Goal: Task Accomplishment & Management: Use online tool/utility

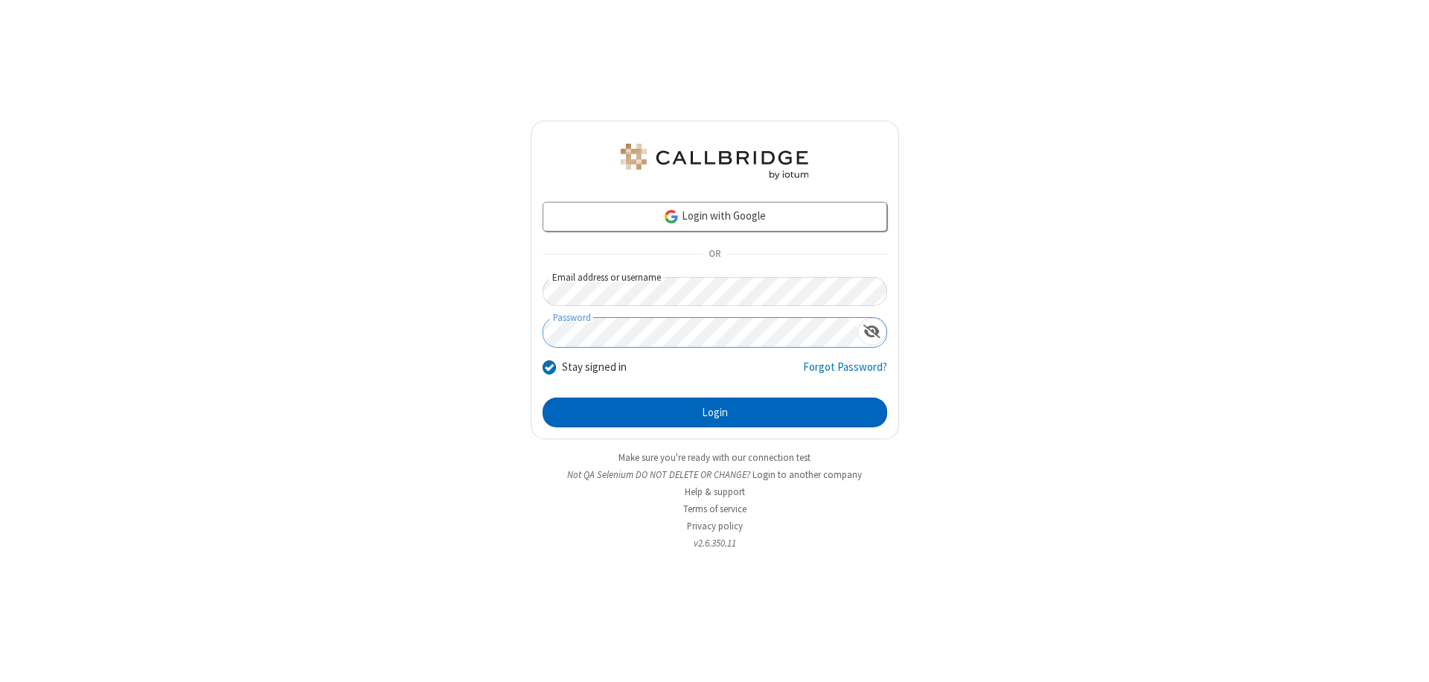
click at [714, 412] on button "Login" at bounding box center [714, 412] width 345 height 30
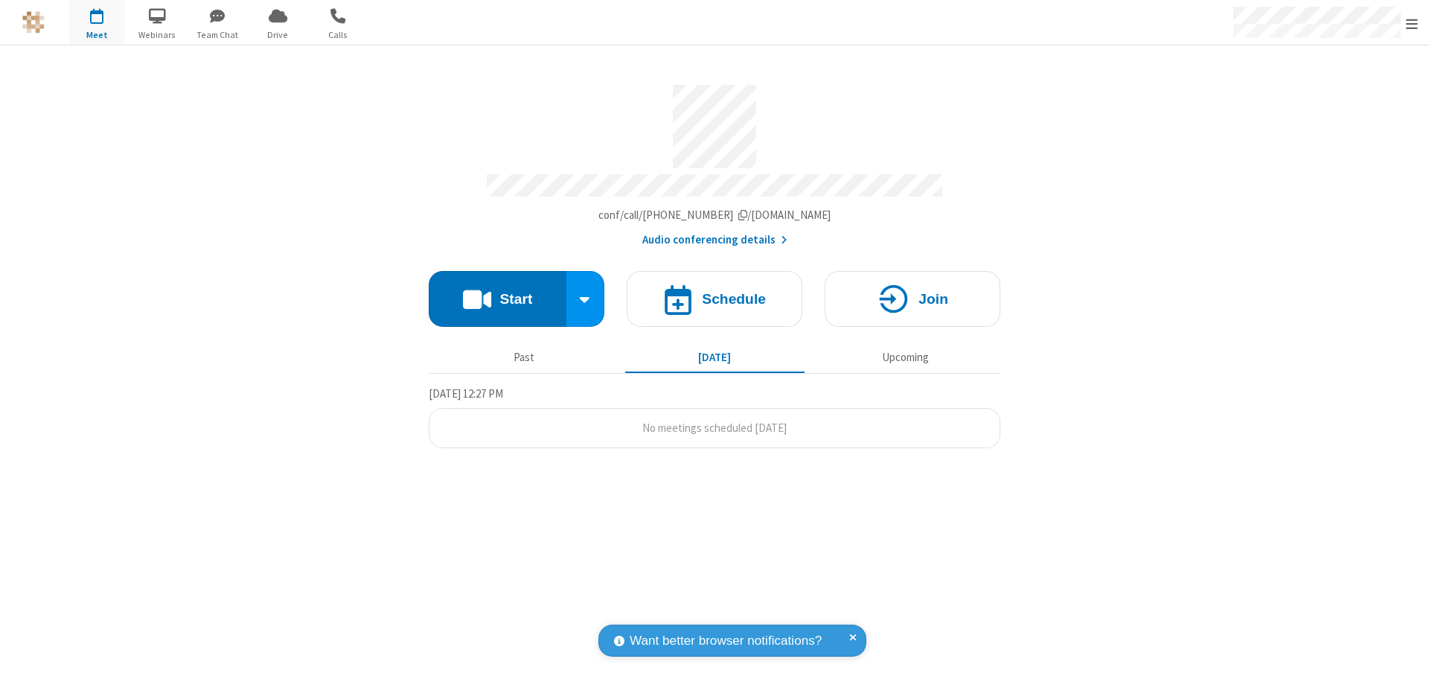
click at [497, 292] on button "Start" at bounding box center [498, 299] width 138 height 56
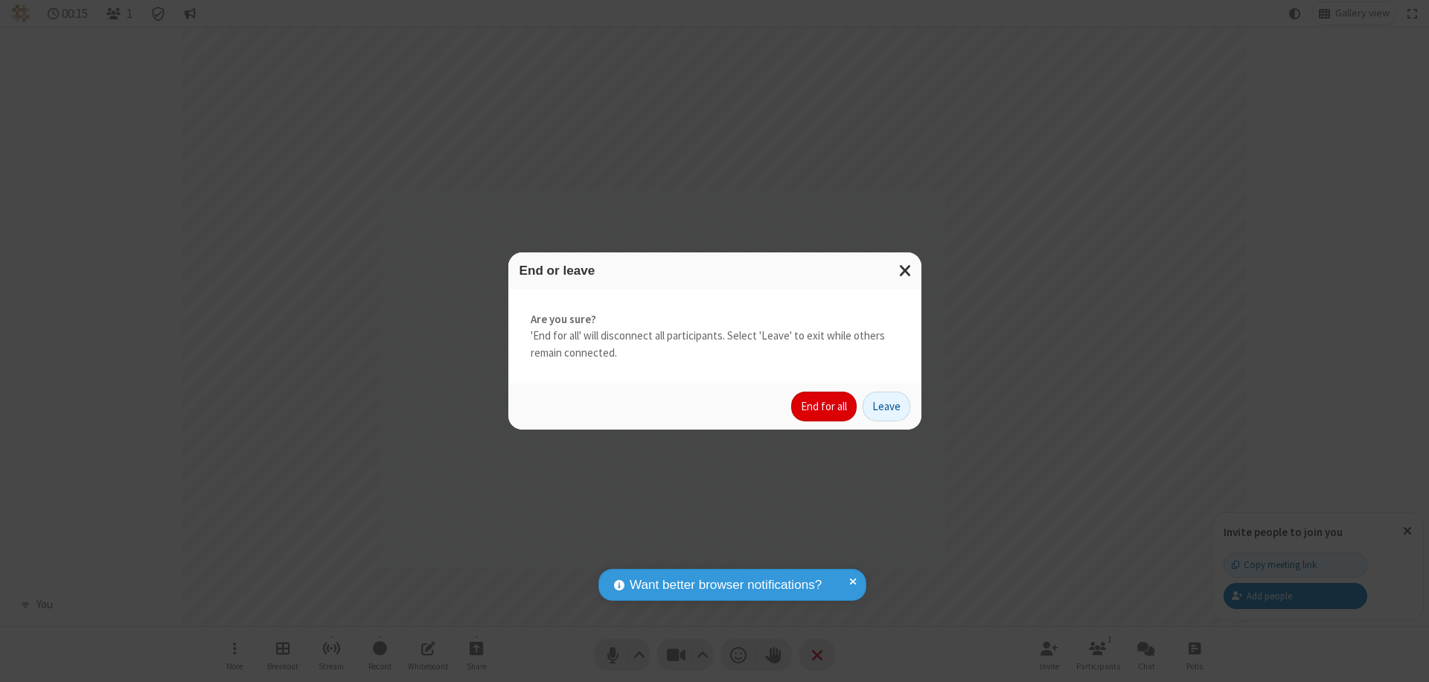
click at [825, 406] on button "End for all" at bounding box center [823, 406] width 65 height 30
